Goal: Information Seeking & Learning: Understand process/instructions

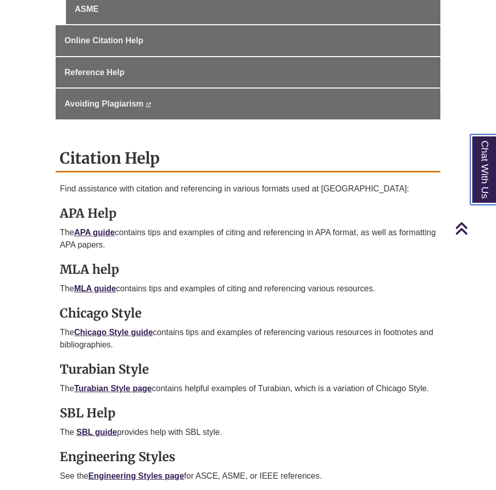
scroll to position [618, 0]
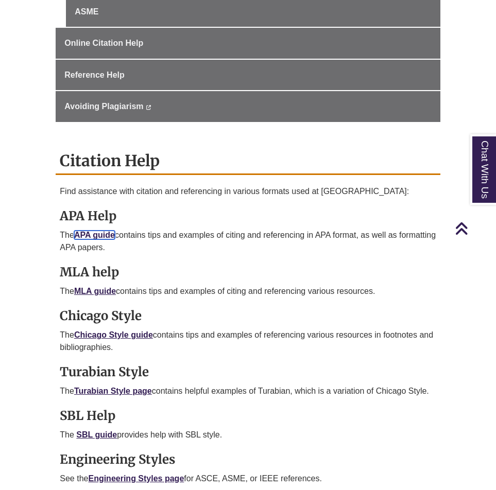
click at [96, 234] on link "APA guide" at bounding box center [94, 235] width 41 height 9
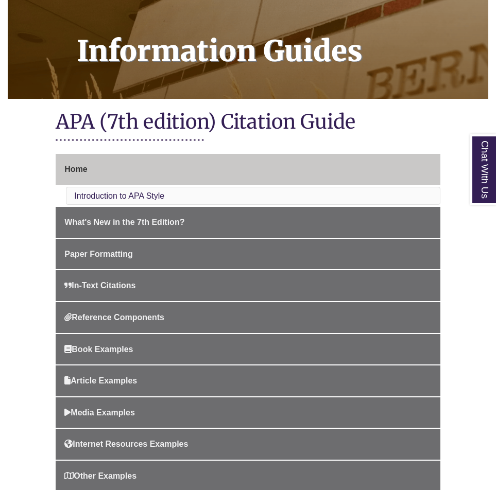
scroll to position [154, 0]
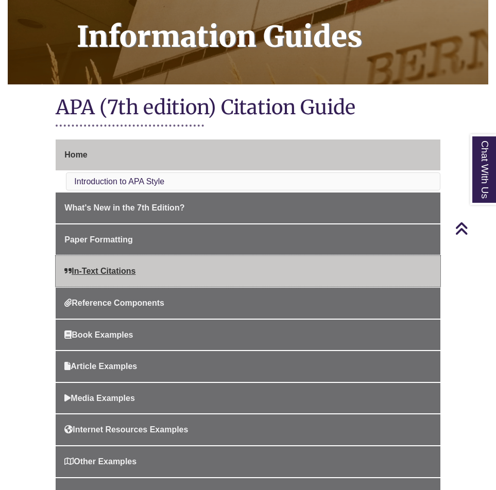
click at [277, 268] on link "In-Text Citations" at bounding box center [248, 271] width 384 height 31
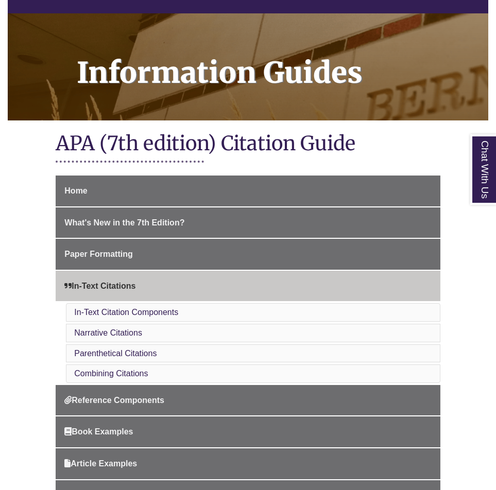
scroll to position [206, 0]
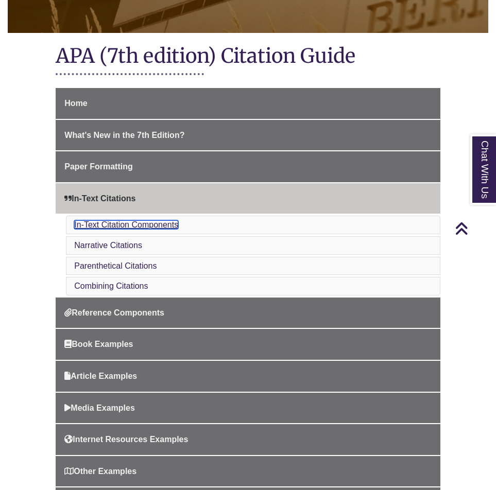
click at [145, 222] on link "In-Text Citation Components" at bounding box center [126, 224] width 104 height 9
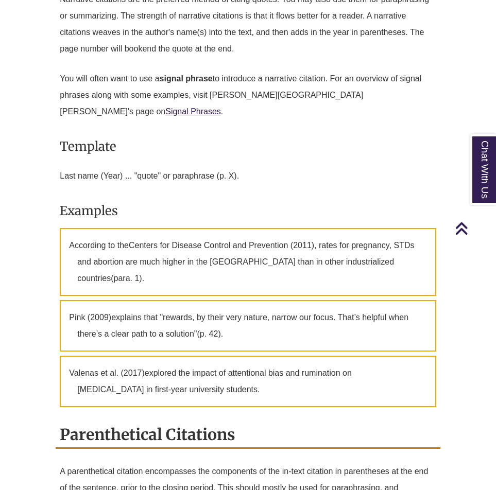
scroll to position [1194, 0]
